Goal: Task Accomplishment & Management: Use online tool/utility

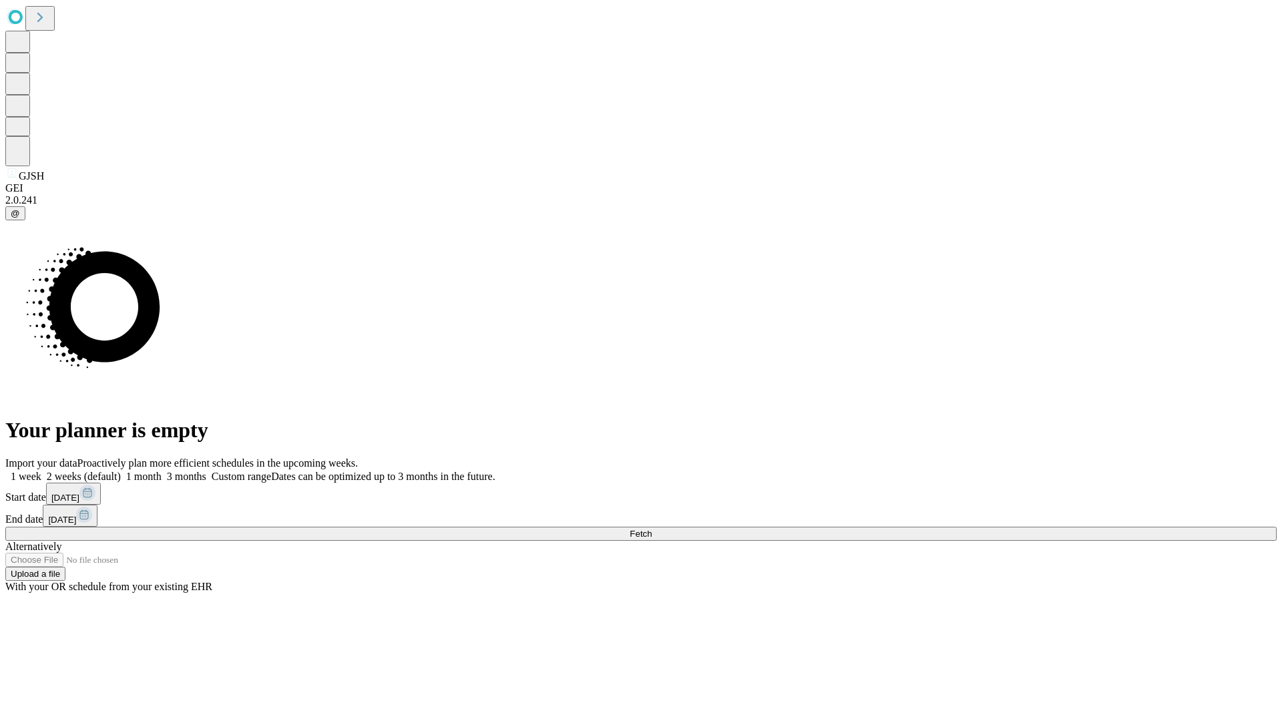
click at [652, 529] on span "Fetch" at bounding box center [641, 534] width 22 height 10
